Goal: Transaction & Acquisition: Purchase product/service

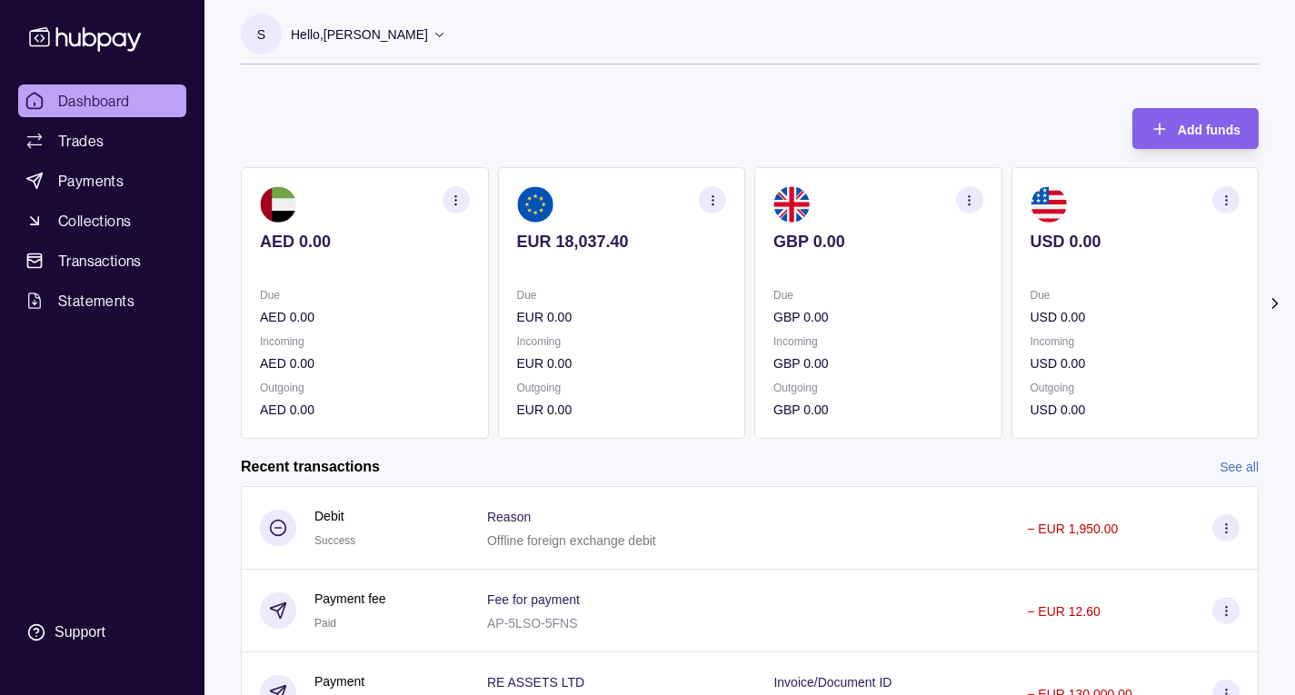
scroll to position [7, 0]
click at [116, 184] on span "Payments" at bounding box center [90, 181] width 65 height 22
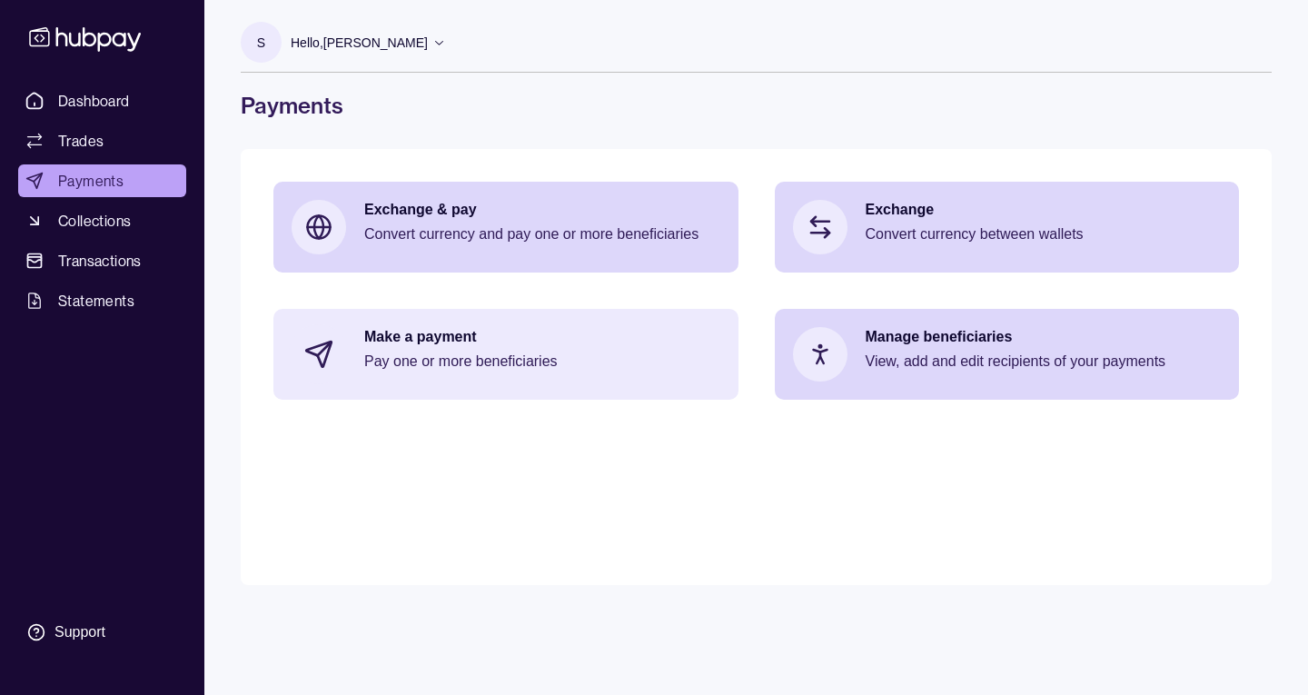
click at [482, 333] on p "Make a payment" at bounding box center [542, 337] width 356 height 20
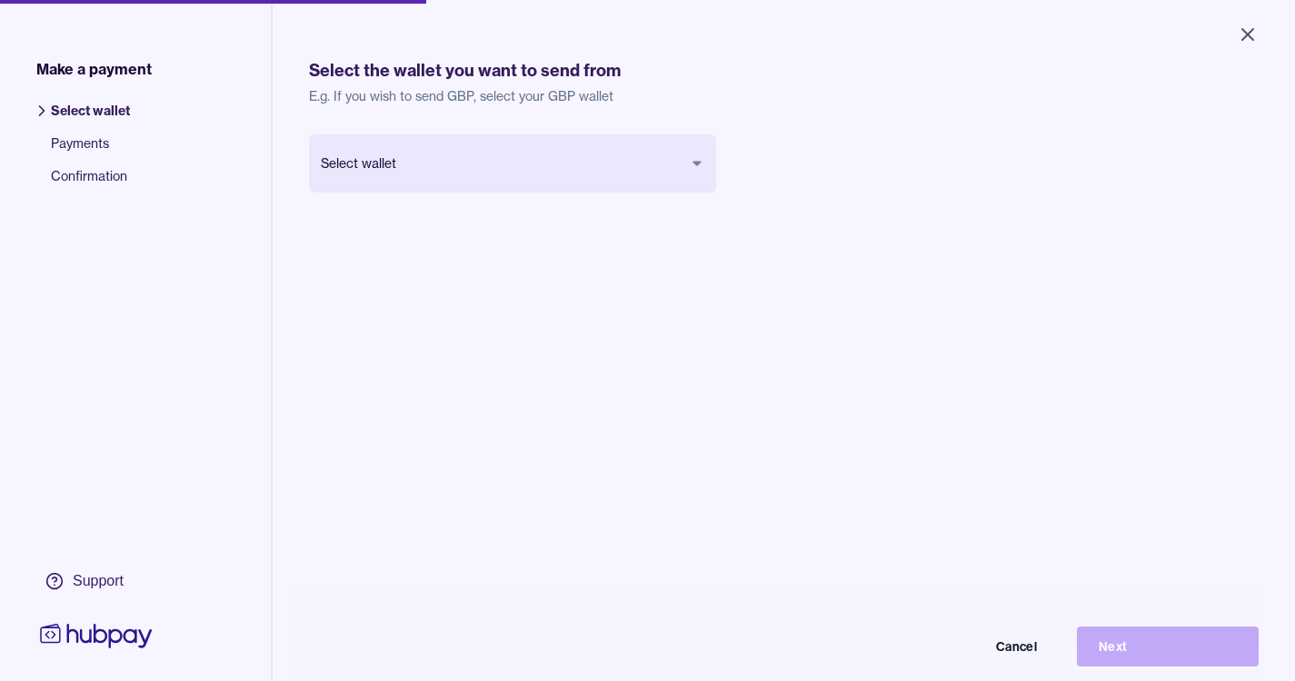
click at [691, 154] on body "Close Make a payment Select wallet Payments Confirmation Support Select the wal…" at bounding box center [647, 340] width 1295 height 681
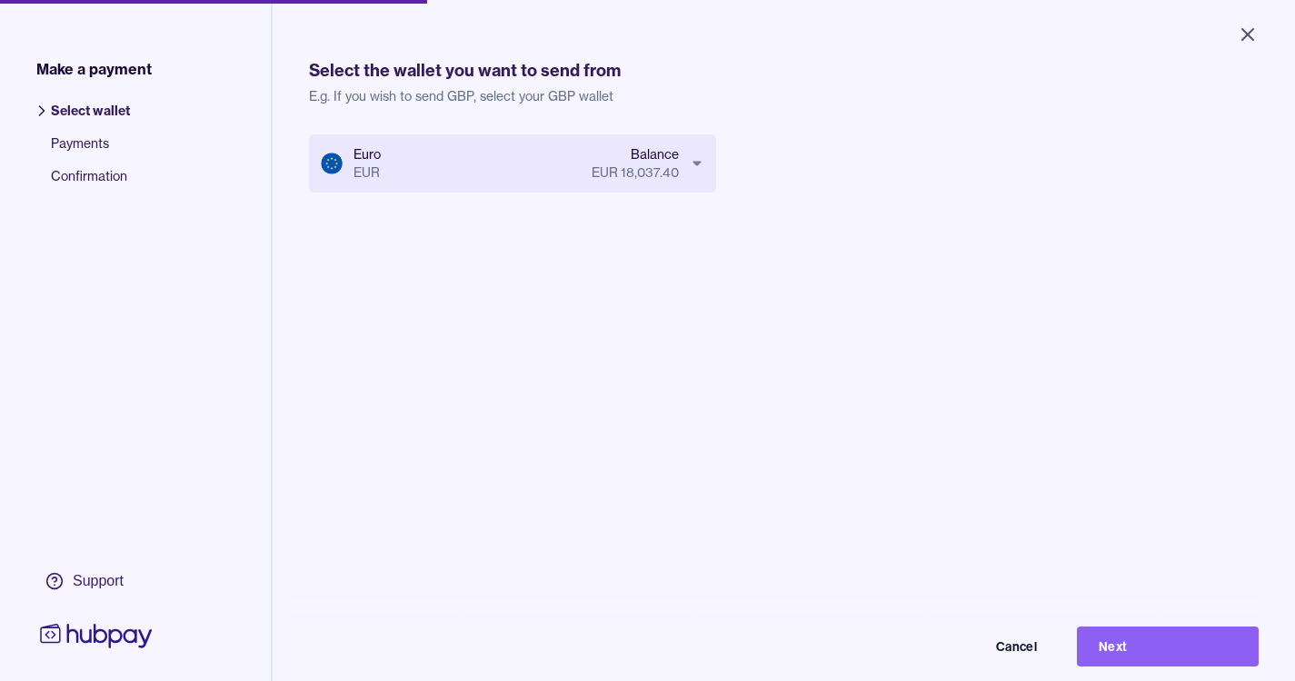
click at [787, 236] on div "Euro EUR Balance EUR 18,037.40 Cancel Next" at bounding box center [783, 474] width 949 height 681
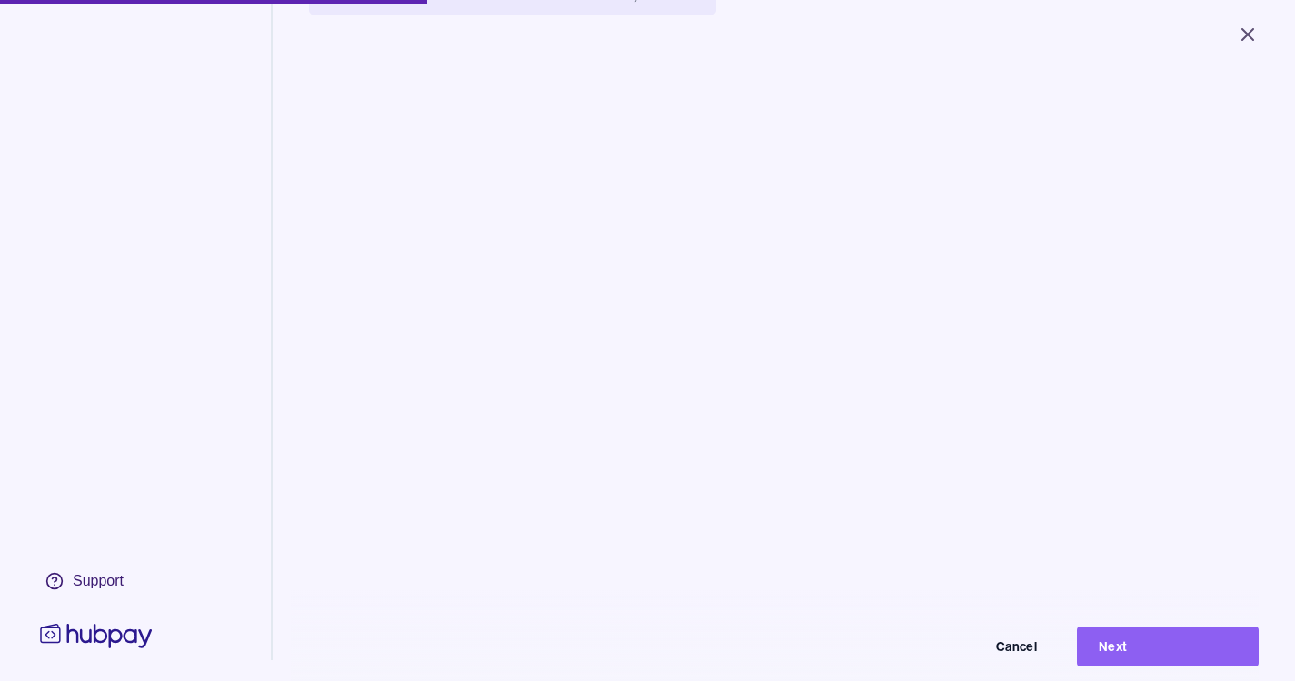
scroll to position [182, 0]
click at [1152, 651] on button "Next" at bounding box center [1168, 647] width 182 height 40
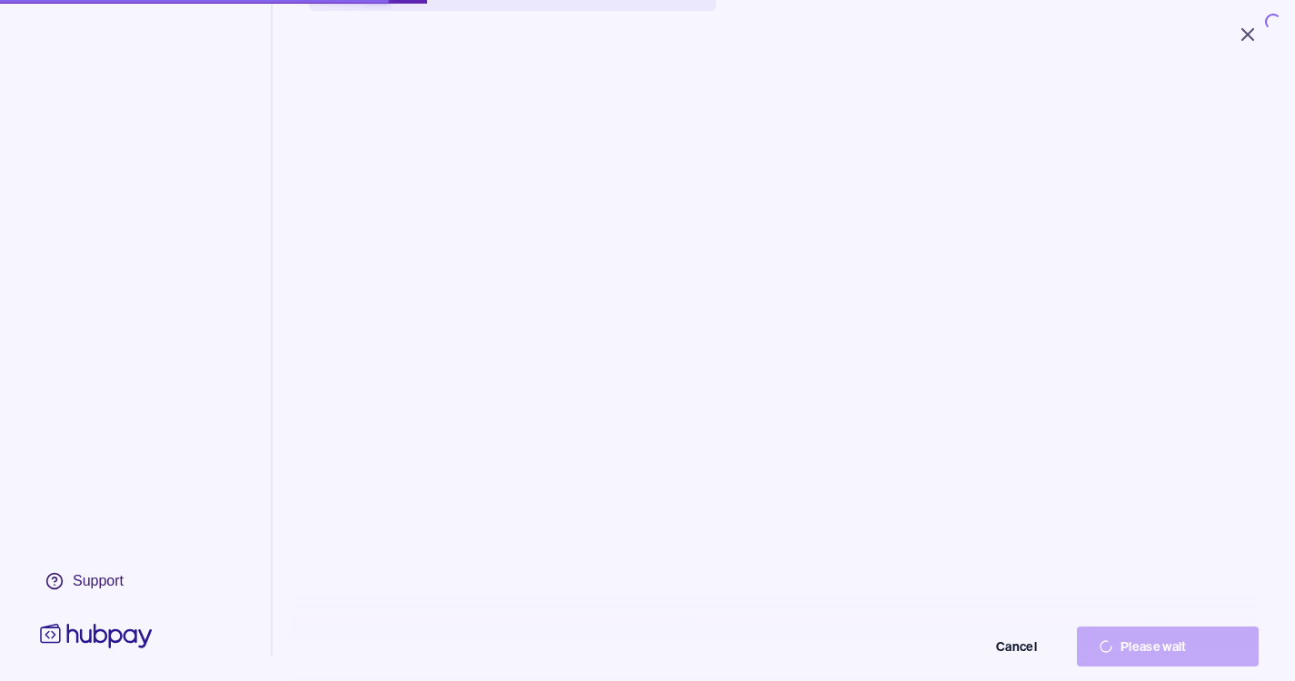
scroll to position [99, 0]
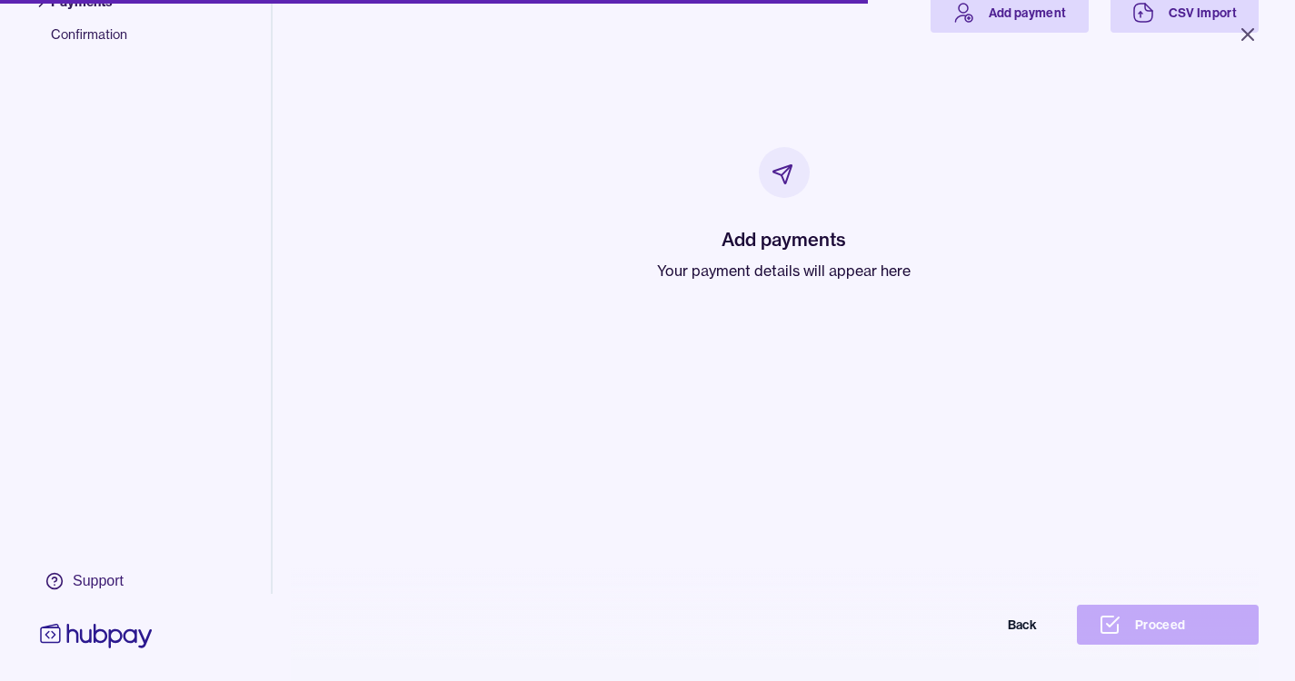
click at [760, 251] on h2 "Add payments" at bounding box center [783, 239] width 253 height 25
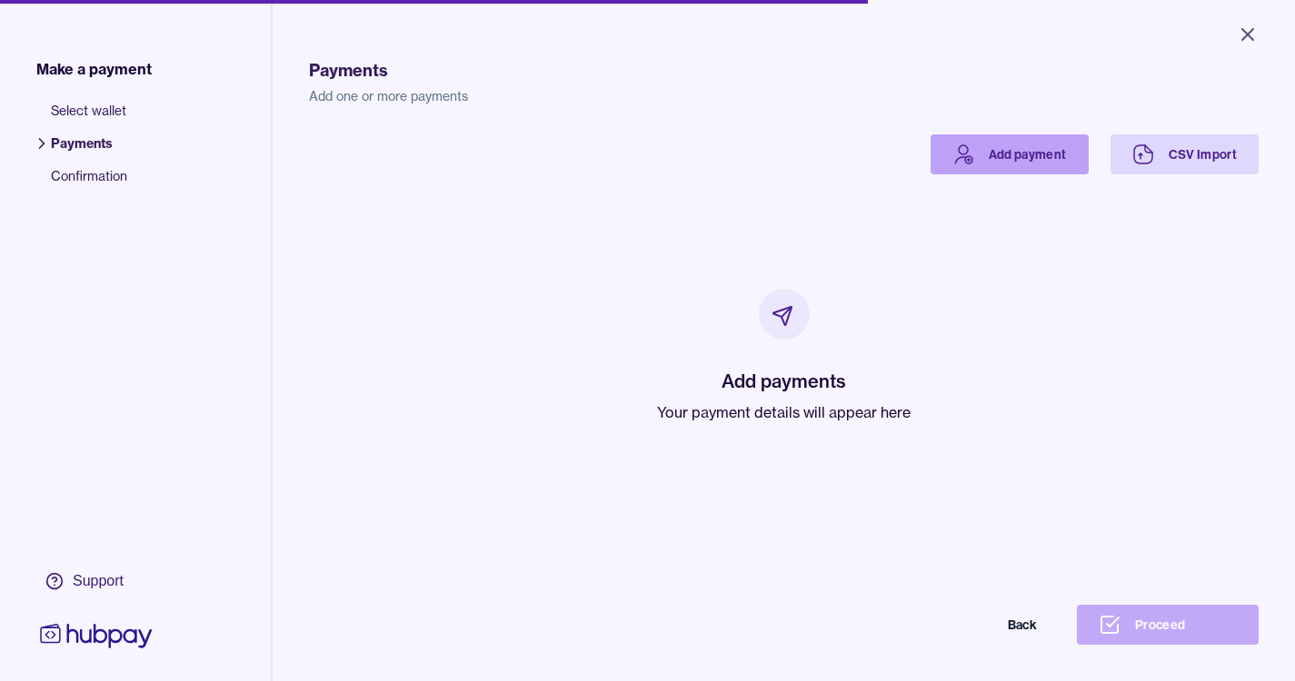
click at [1039, 162] on link "Add payment" at bounding box center [1009, 154] width 158 height 40
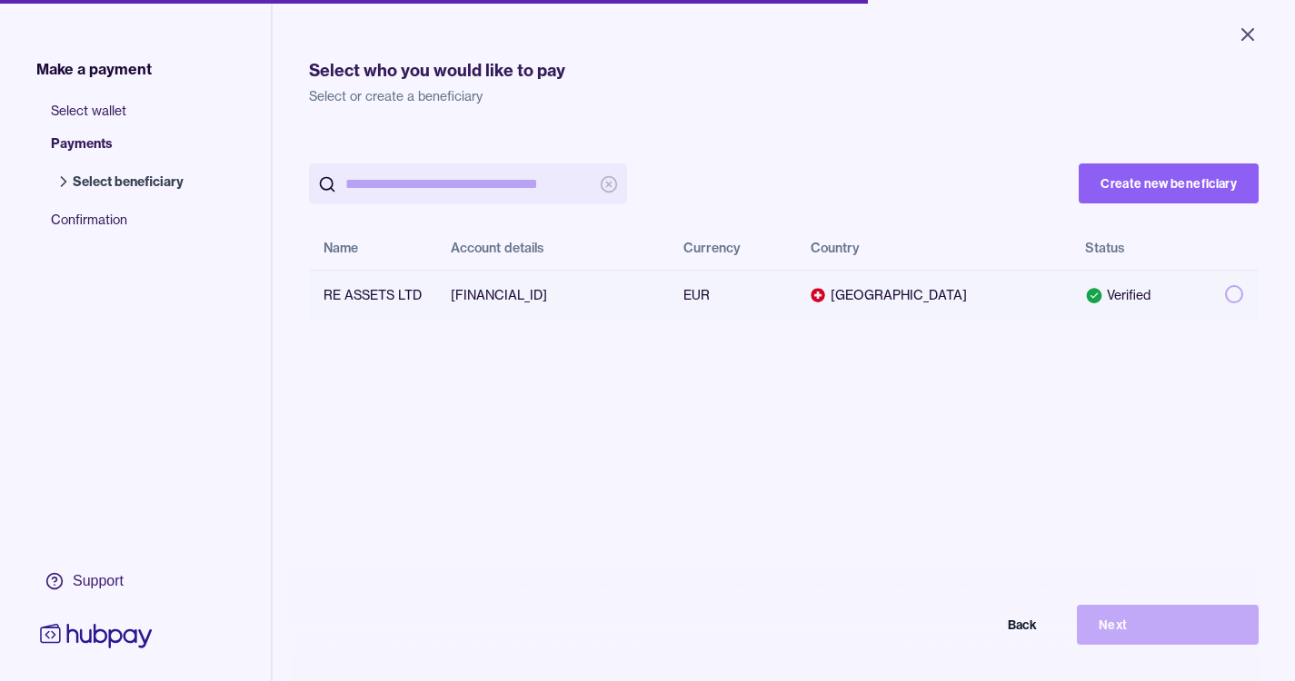
click at [928, 307] on td "[GEOGRAPHIC_DATA]" at bounding box center [933, 295] width 274 height 51
click at [1153, 640] on button "Next" at bounding box center [1168, 625] width 182 height 40
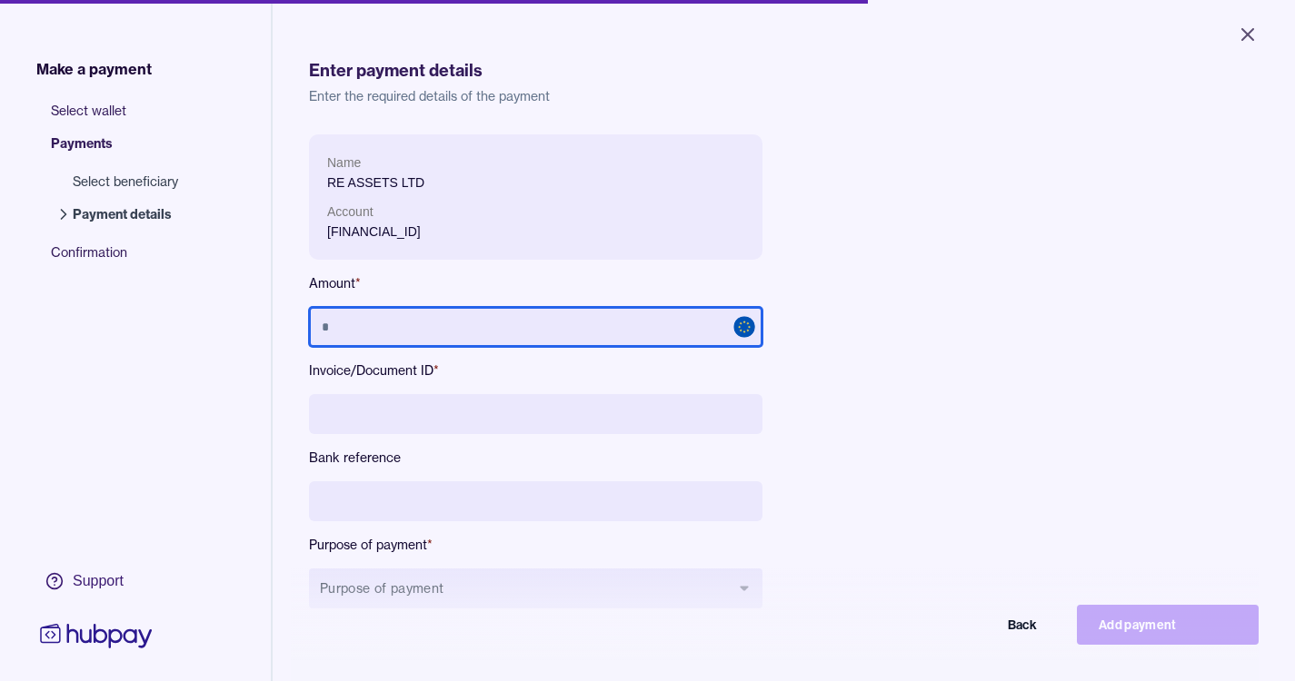
click at [650, 319] on input "text" at bounding box center [535, 327] width 453 height 40
type input "******"
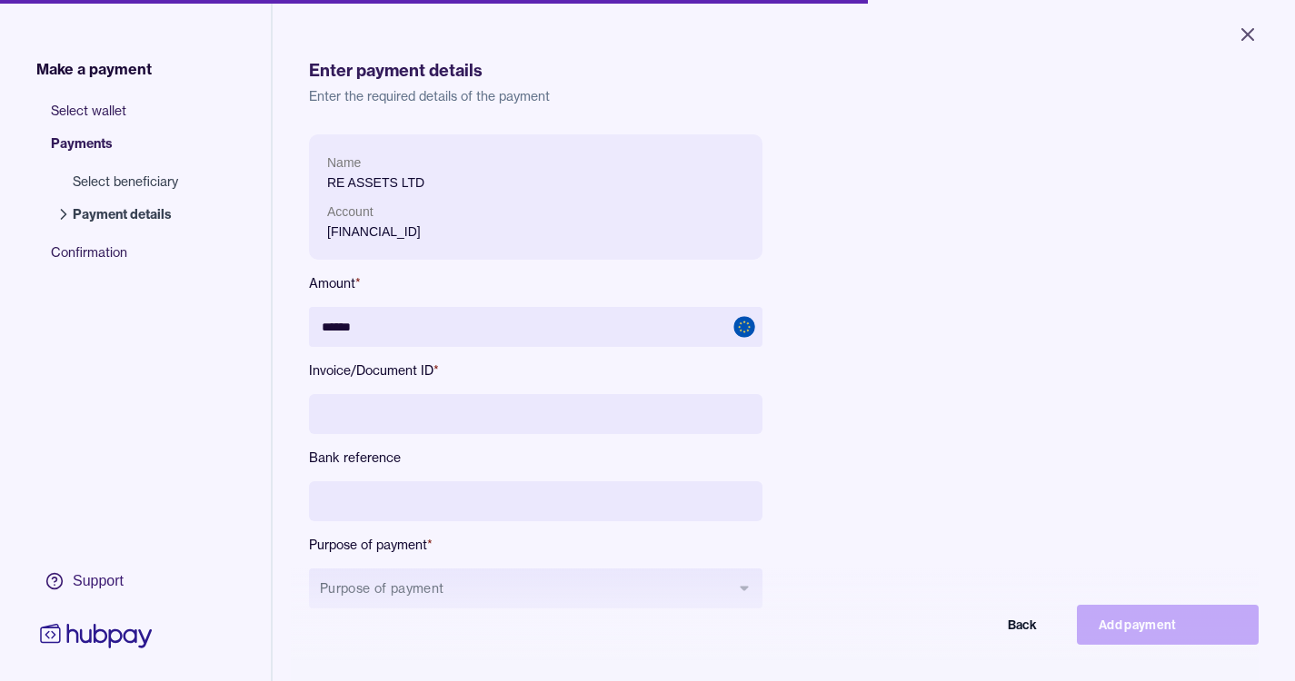
click at [516, 396] on input at bounding box center [535, 414] width 453 height 40
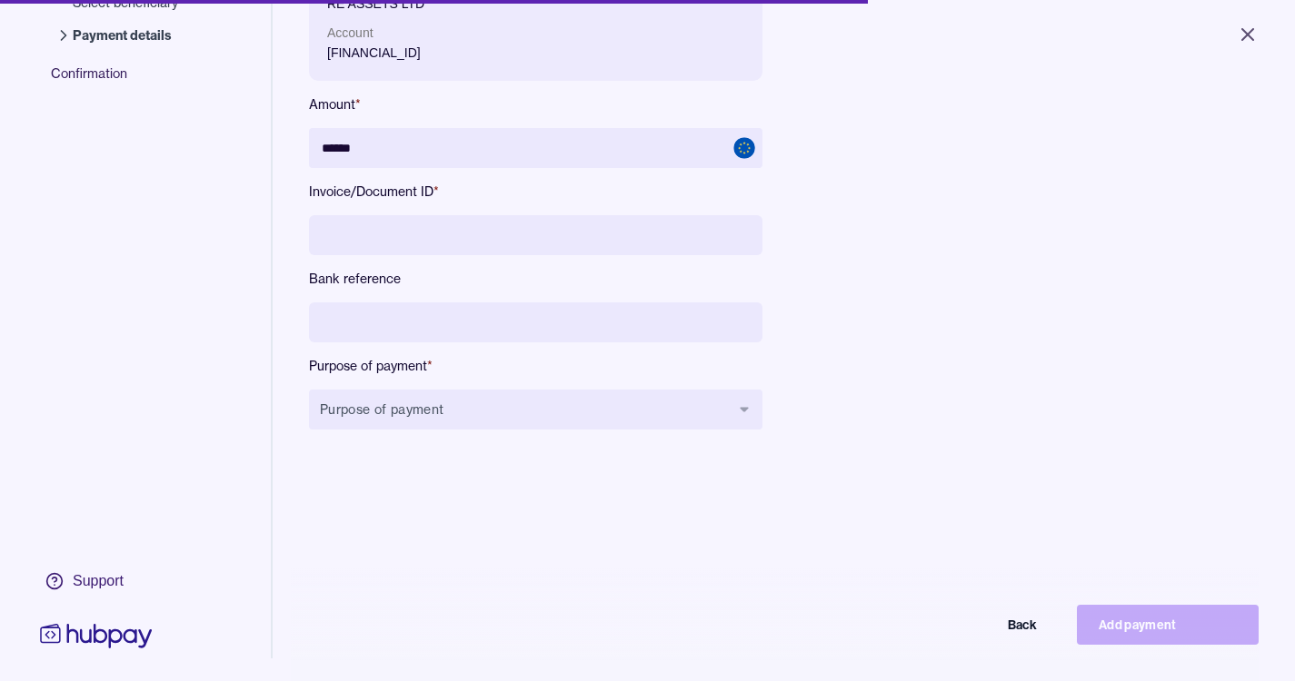
scroll to position [182, 0]
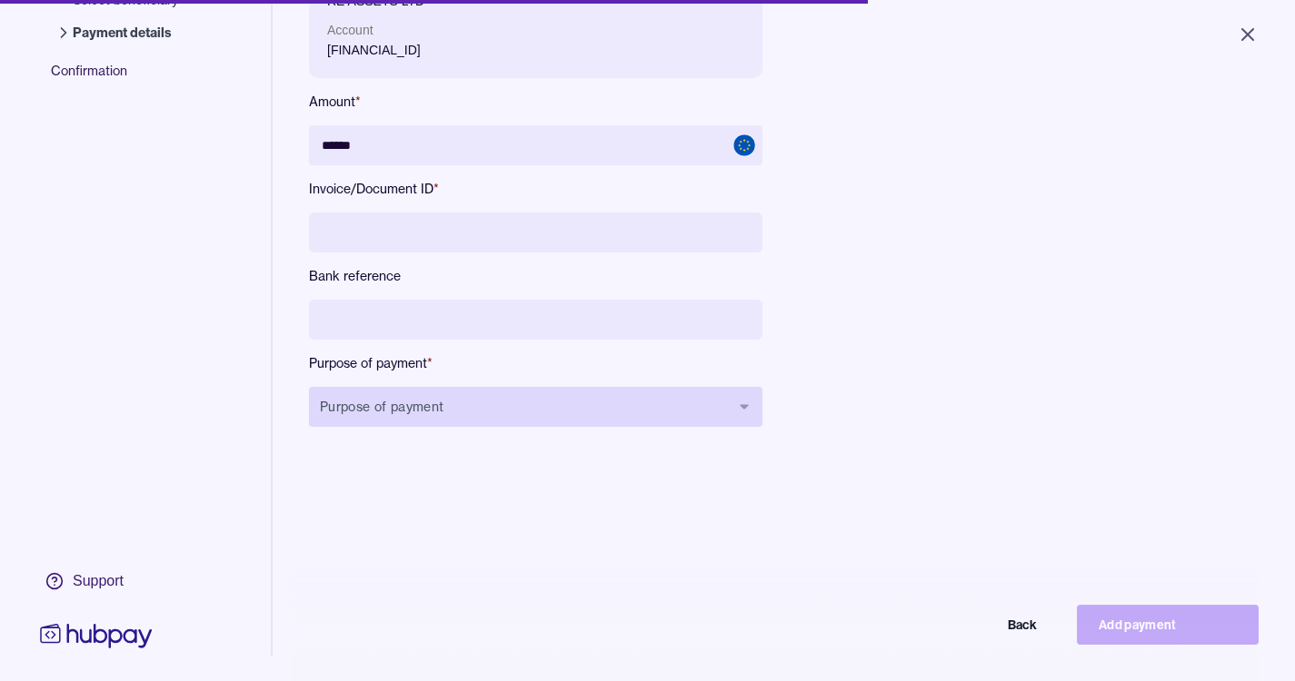
click at [562, 401] on div "Name RE ASSETS LTD Account [FINANCIAL_ID] Amount * ****** Invoice/Document ID *…" at bounding box center [535, 204] width 453 height 503
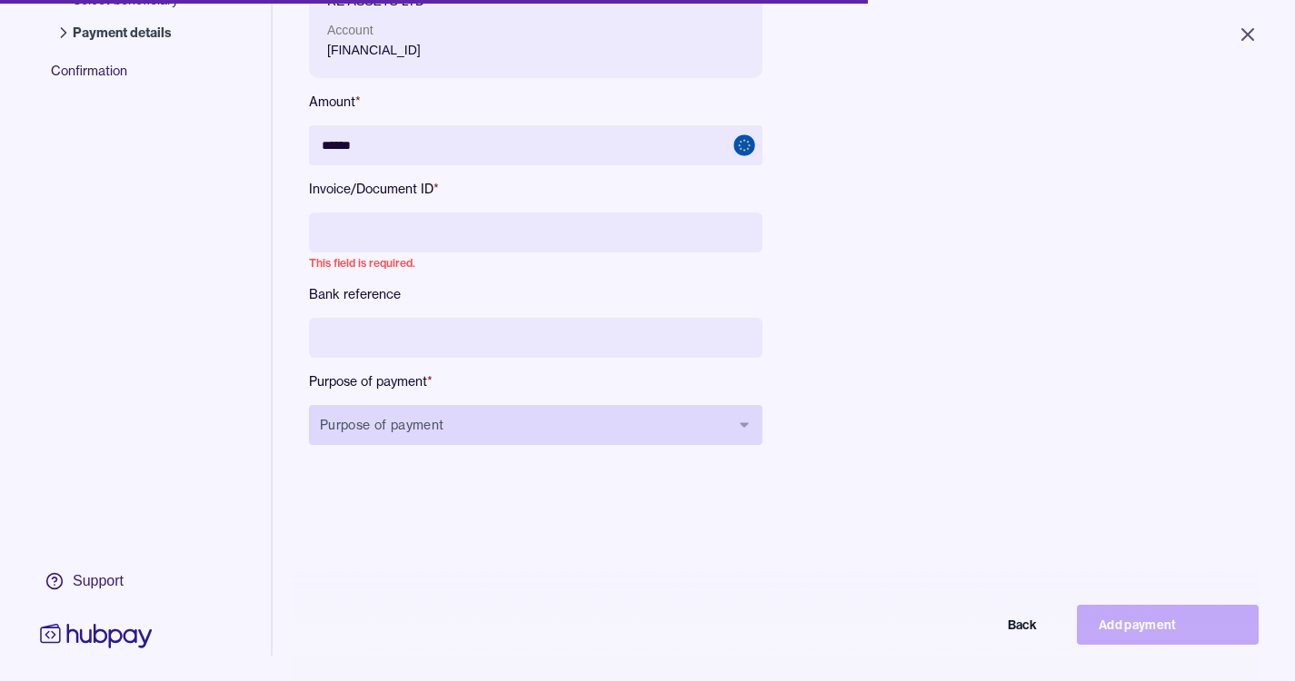
click at [565, 444] on button "Purpose of payment" at bounding box center [535, 425] width 453 height 40
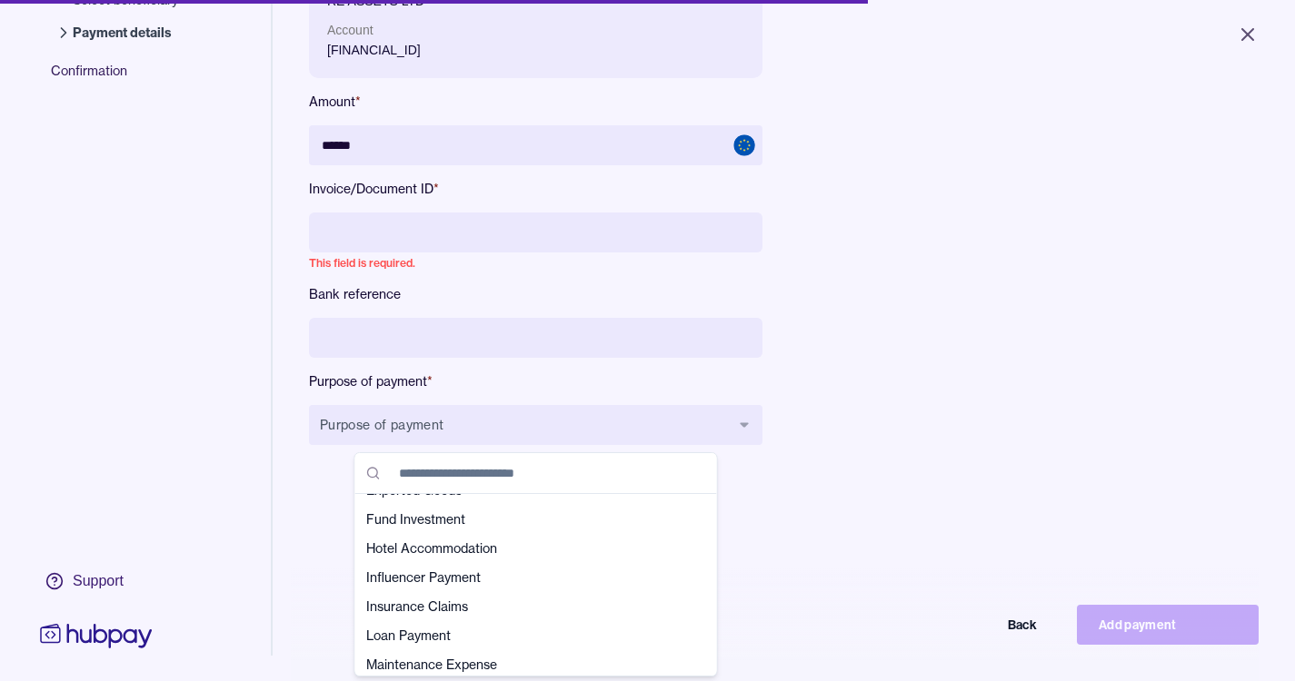
scroll to position [273, 0]
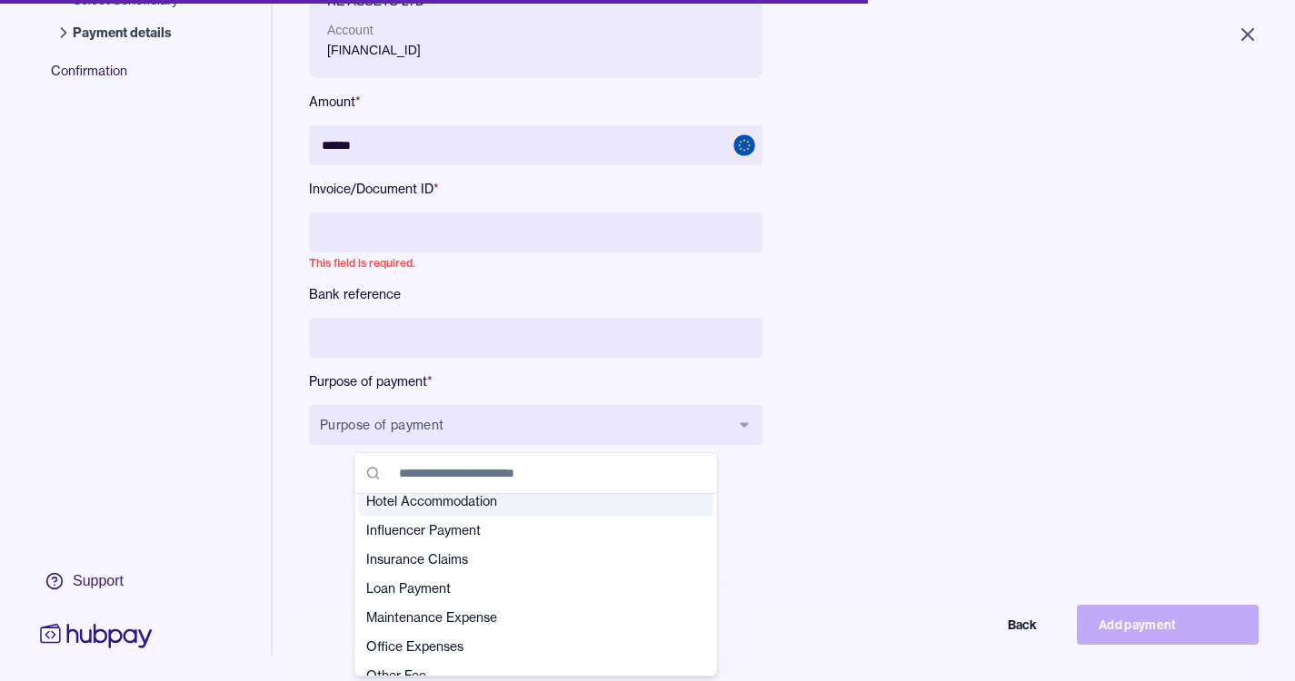
click at [474, 235] on input at bounding box center [535, 233] width 453 height 40
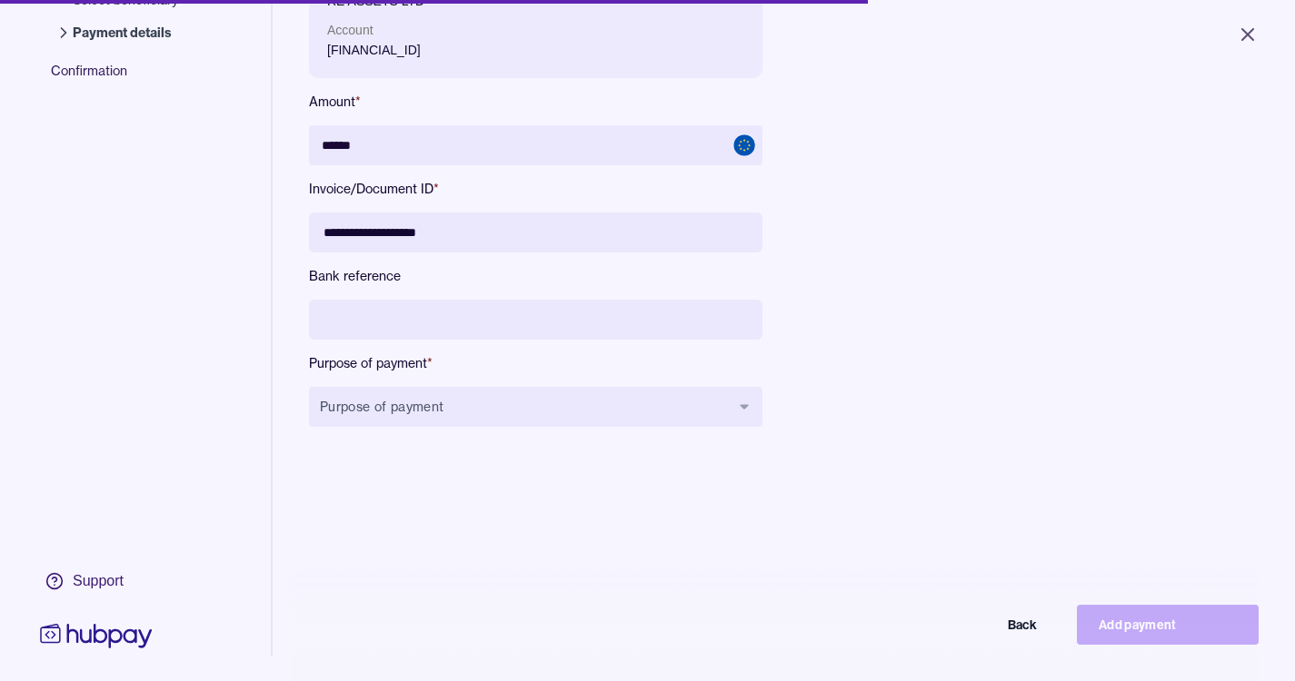
type input "**********"
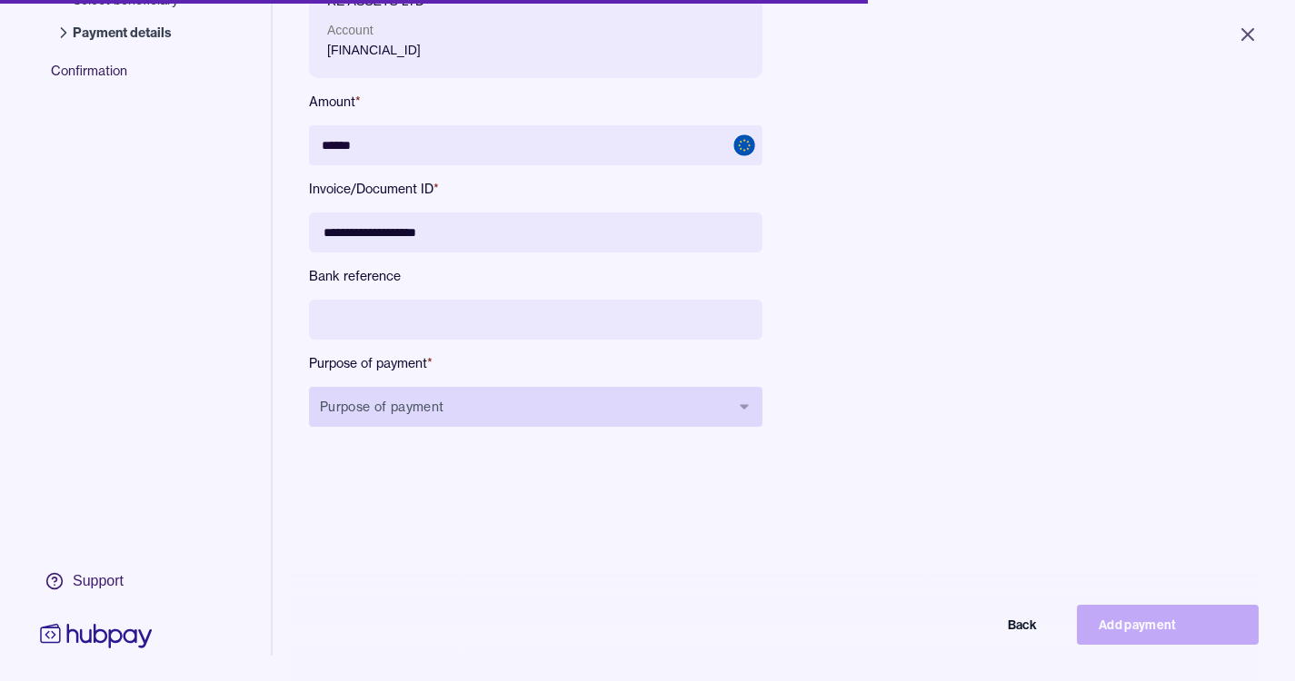
drag, startPoint x: 595, startPoint y: 383, endPoint x: 595, endPoint y: 396, distance: 13.6
click at [595, 396] on div "**********" at bounding box center [535, 204] width 453 height 503
click at [616, 420] on button "Purpose of payment" at bounding box center [535, 407] width 453 height 40
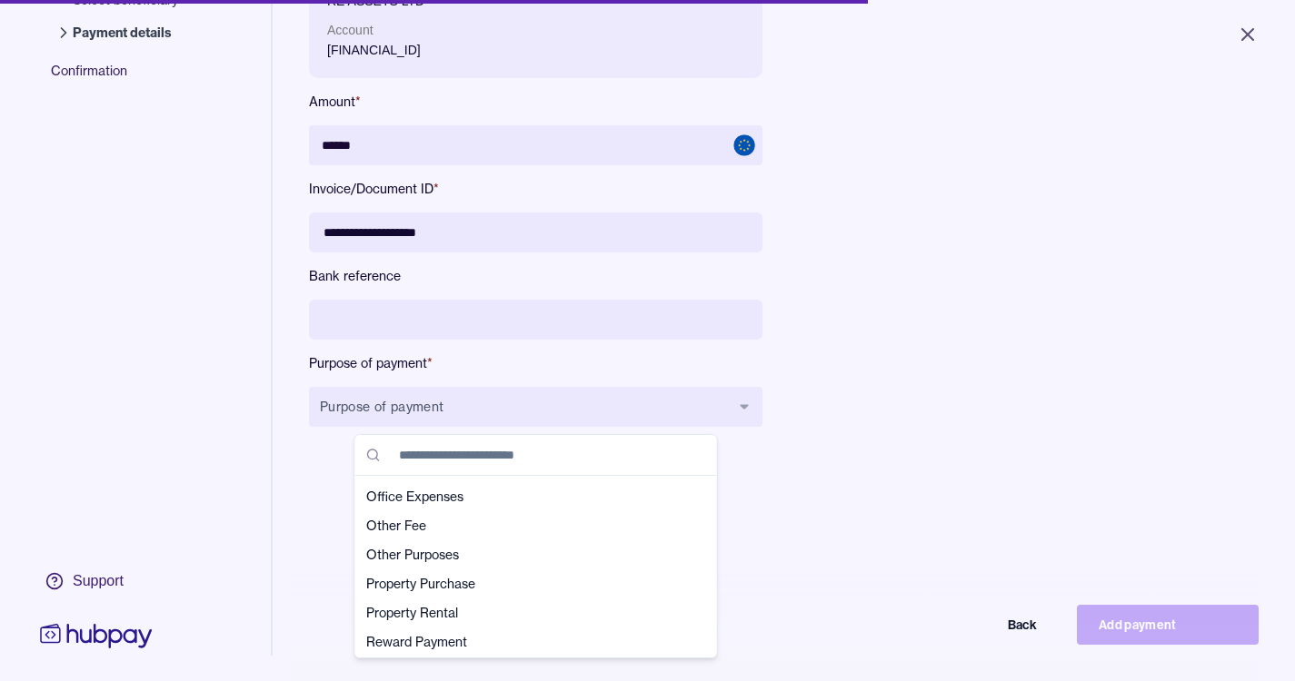
scroll to position [0, 0]
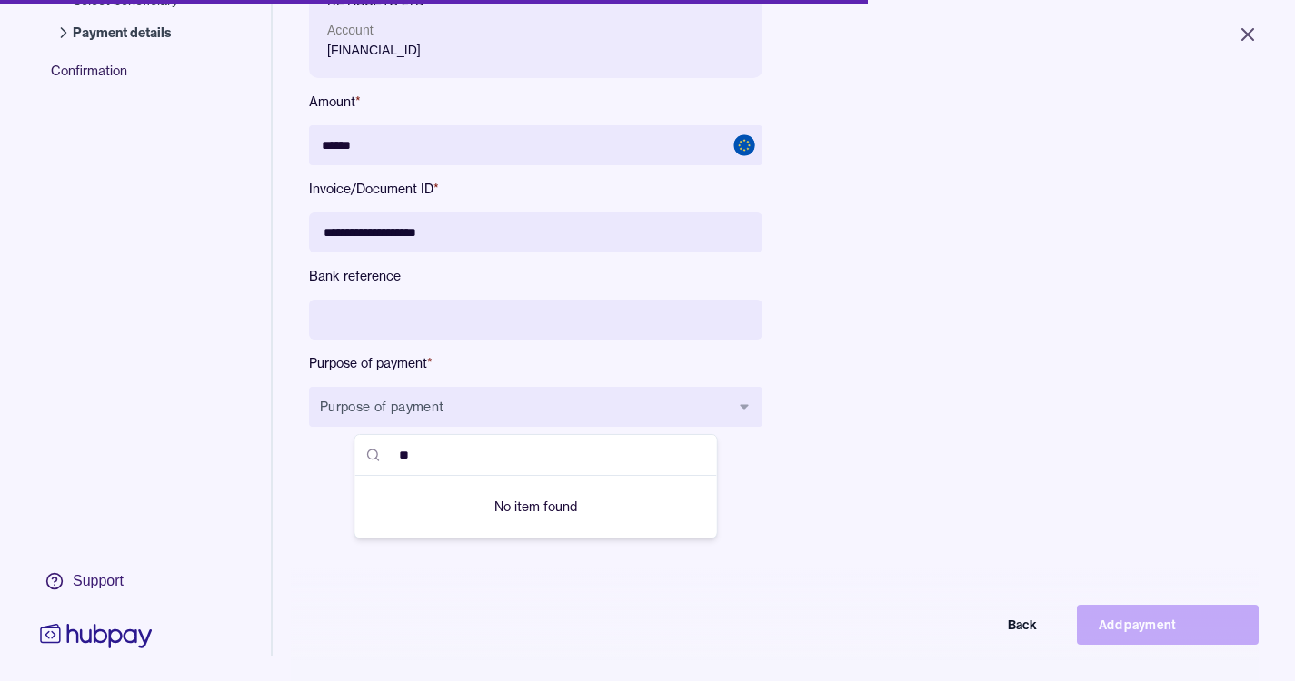
type input "*"
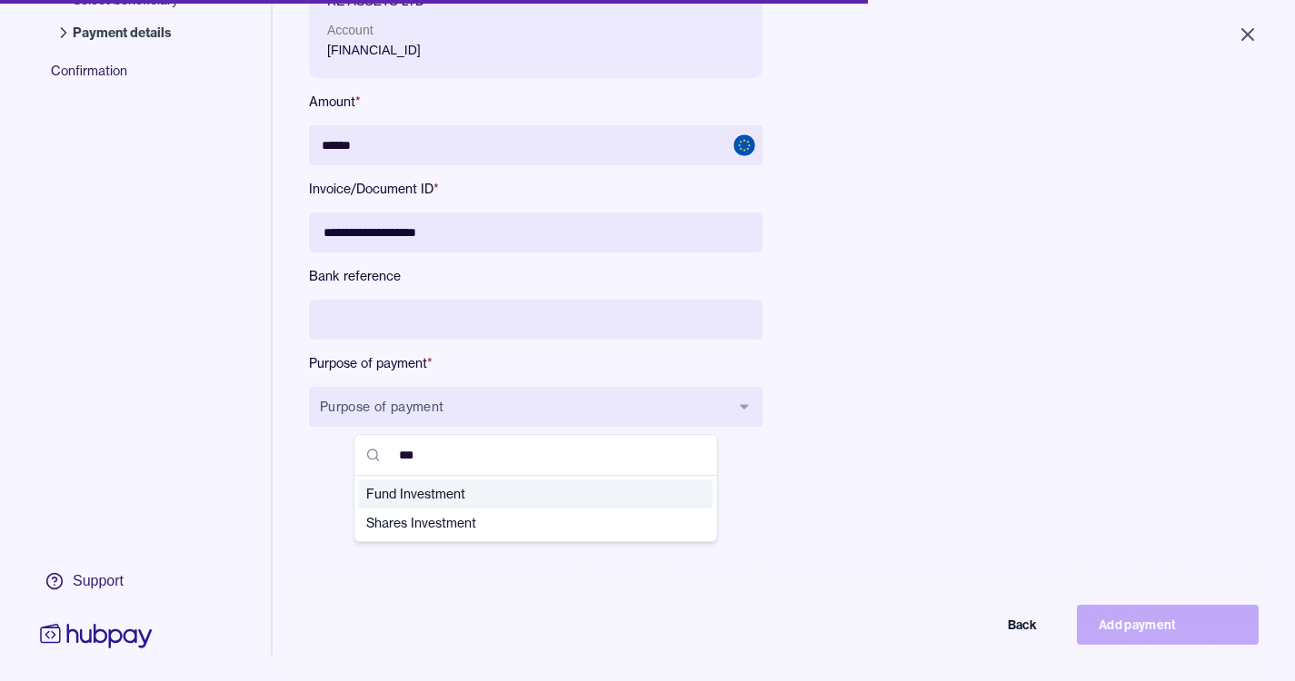
type input "***"
click at [532, 496] on span "Fund Investment" at bounding box center [525, 494] width 318 height 18
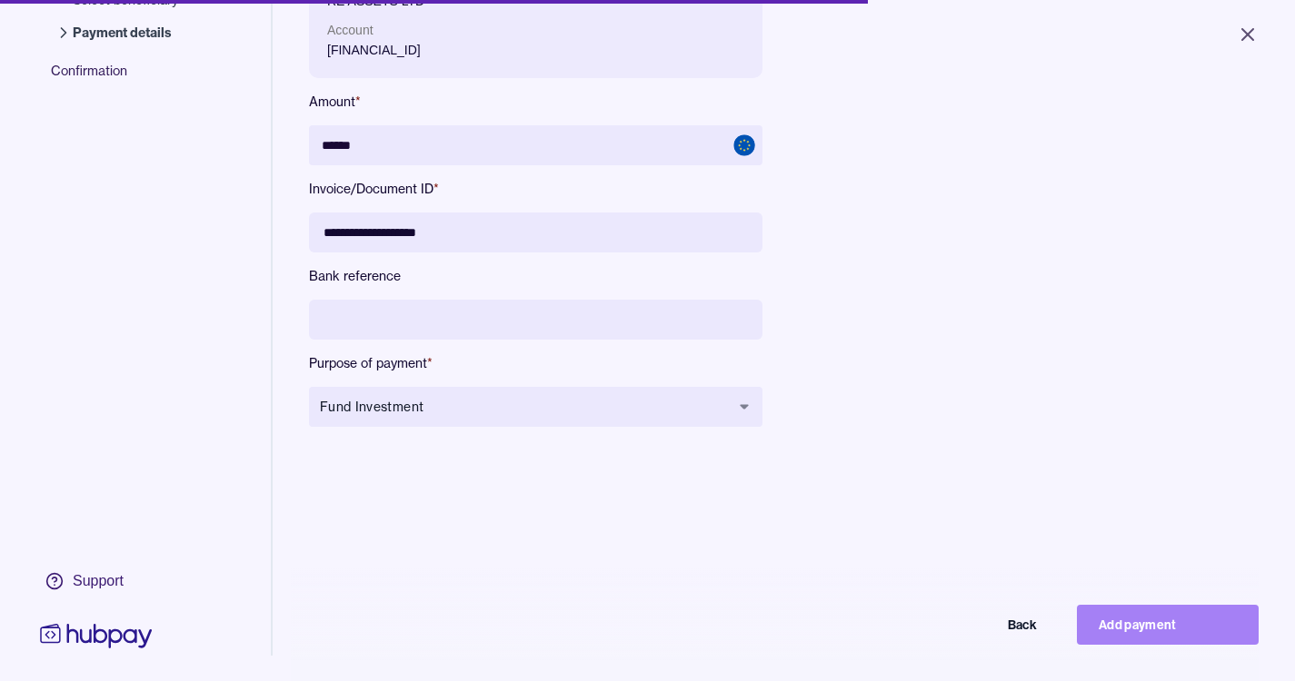
click at [1195, 645] on button "Add payment" at bounding box center [1168, 625] width 182 height 40
type input "*****"
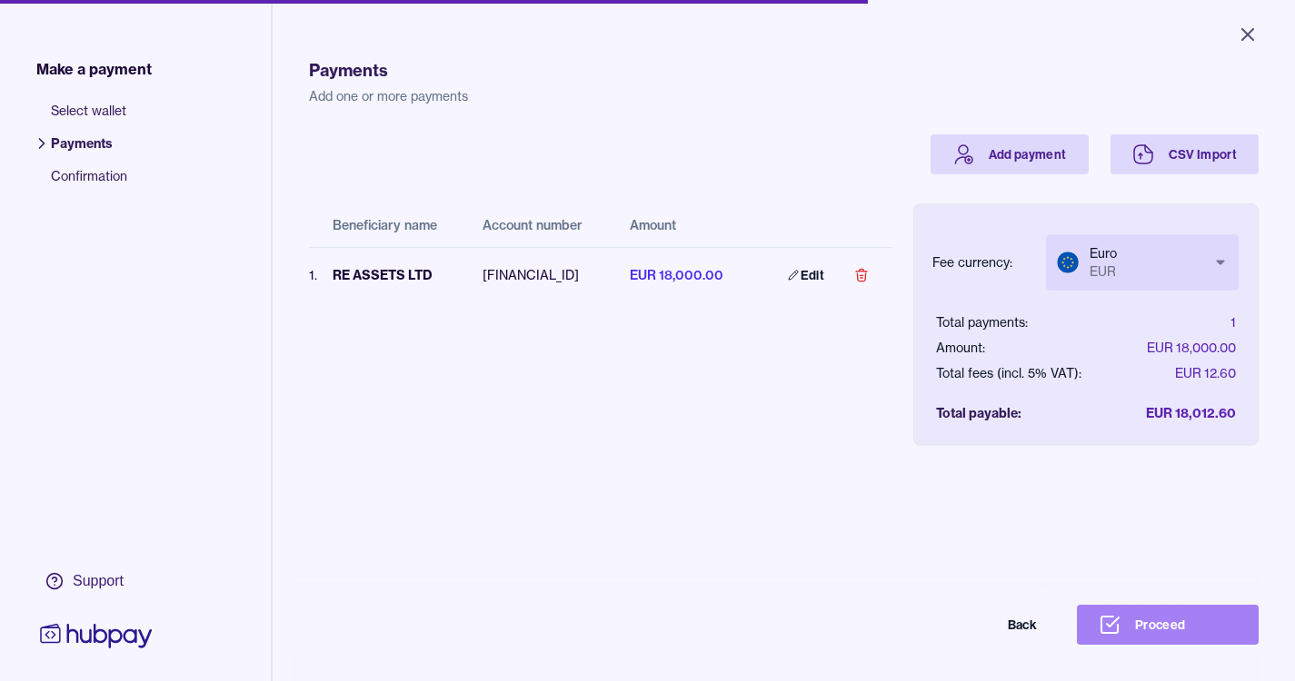
click at [1156, 644] on button "Proceed" at bounding box center [1168, 625] width 182 height 40
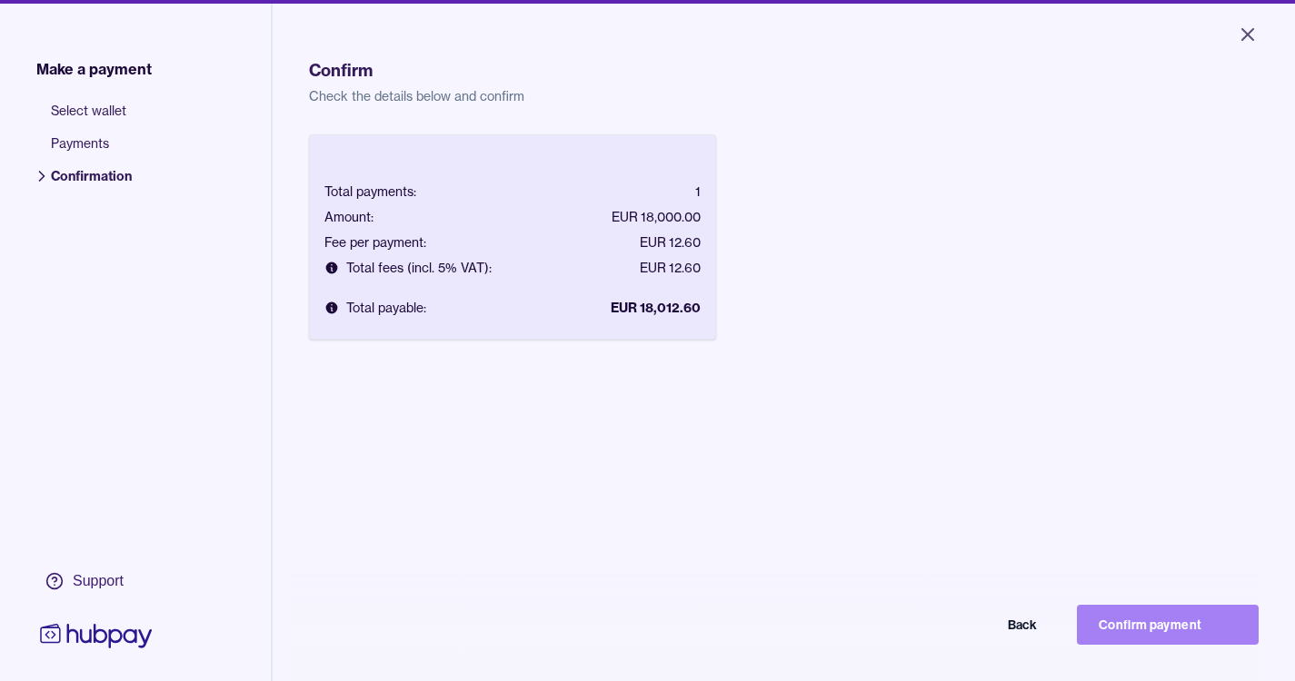
click at [1163, 636] on button "Confirm payment" at bounding box center [1168, 625] width 182 height 40
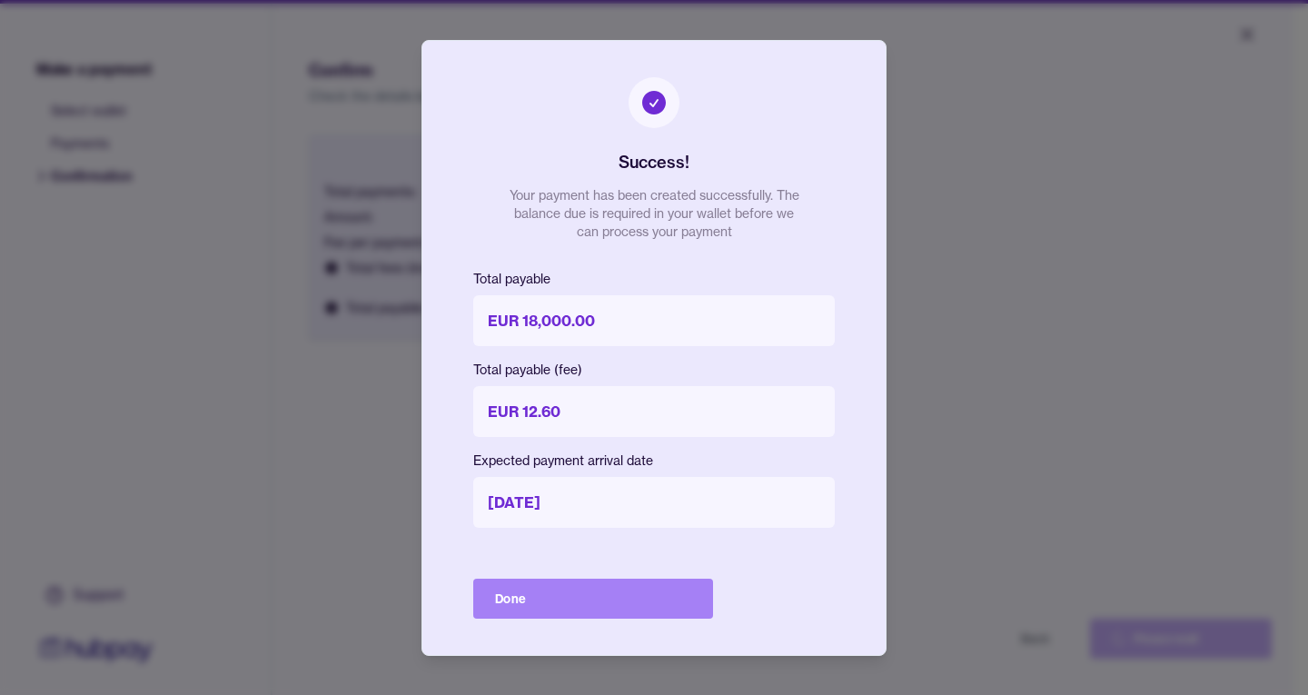
click at [660, 607] on button "Done" at bounding box center [593, 599] width 240 height 40
